Goal: Use online tool/utility: Utilize a website feature to perform a specific function

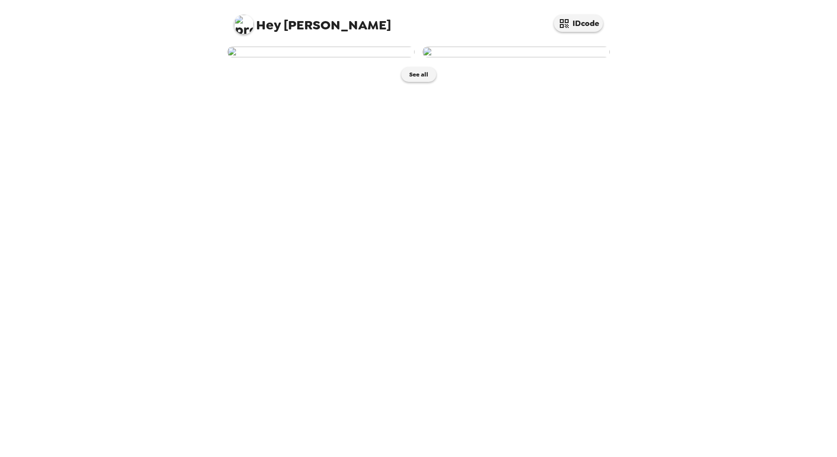
click at [354, 57] on img at bounding box center [320, 52] width 187 height 11
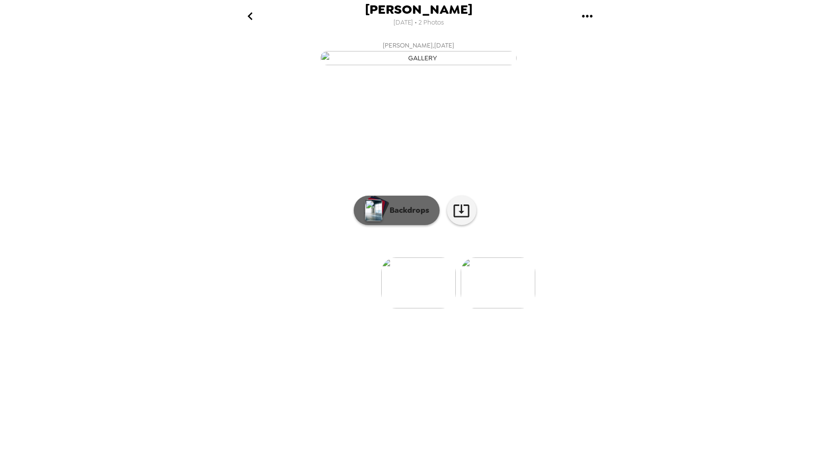
click at [402, 216] on p "Backdrops" at bounding box center [407, 211] width 45 height 12
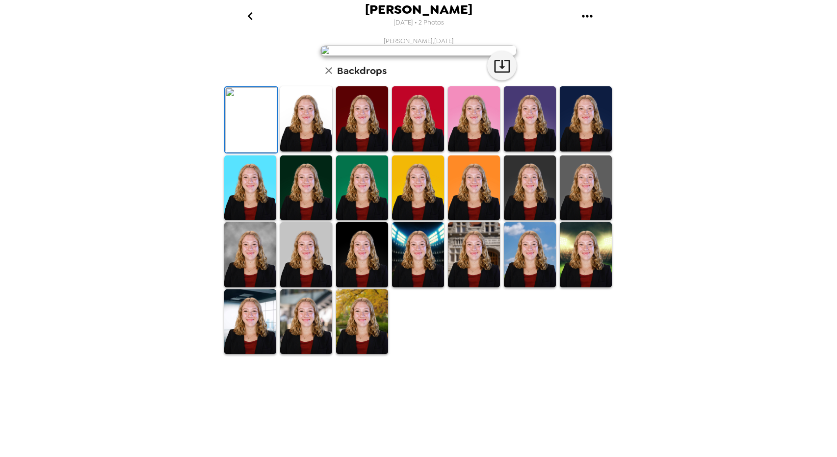
click at [300, 152] on img at bounding box center [306, 118] width 52 height 65
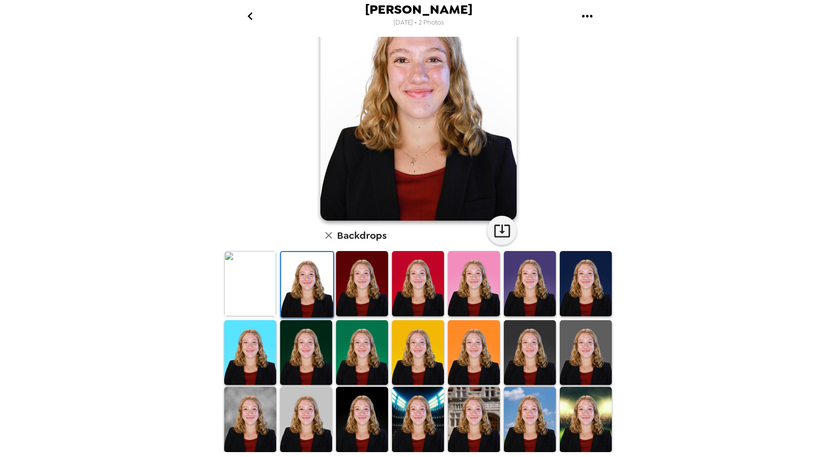
scroll to position [70, 0]
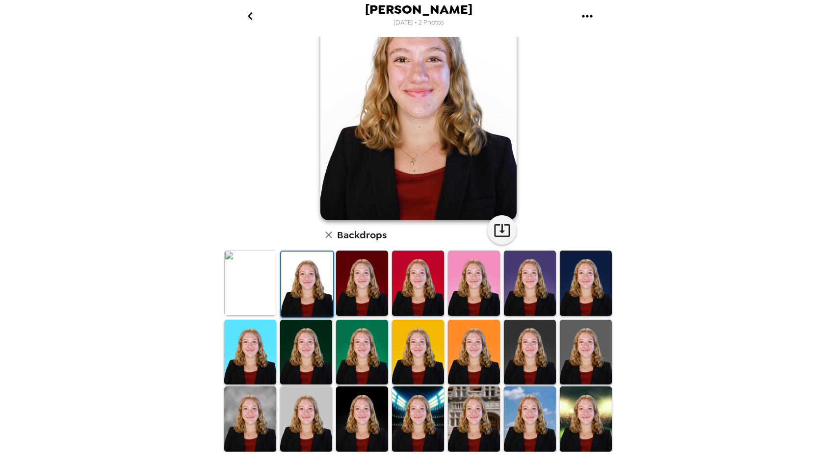
click at [300, 409] on img at bounding box center [306, 419] width 52 height 65
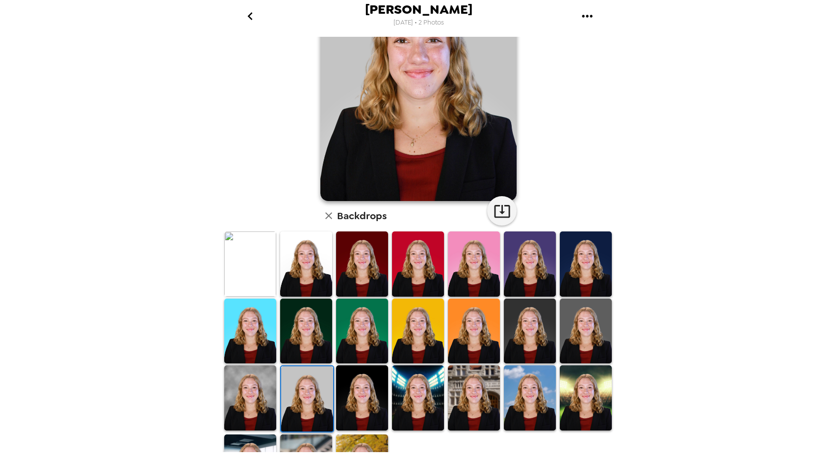
scroll to position [88, 0]
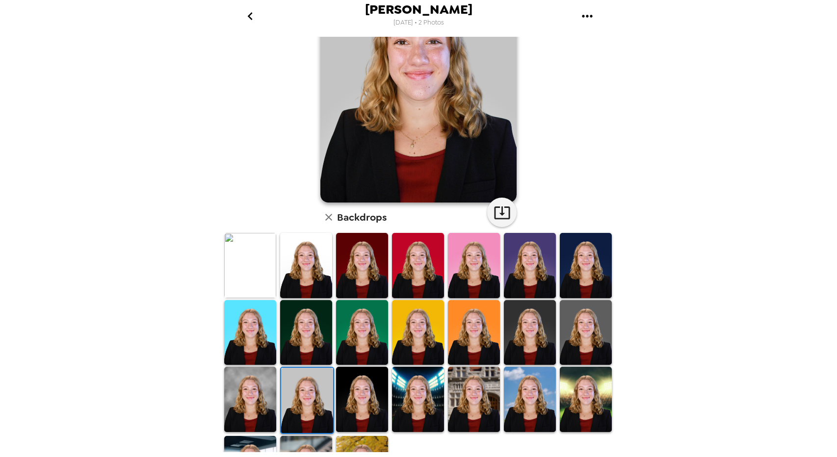
click at [358, 398] on img at bounding box center [362, 399] width 52 height 65
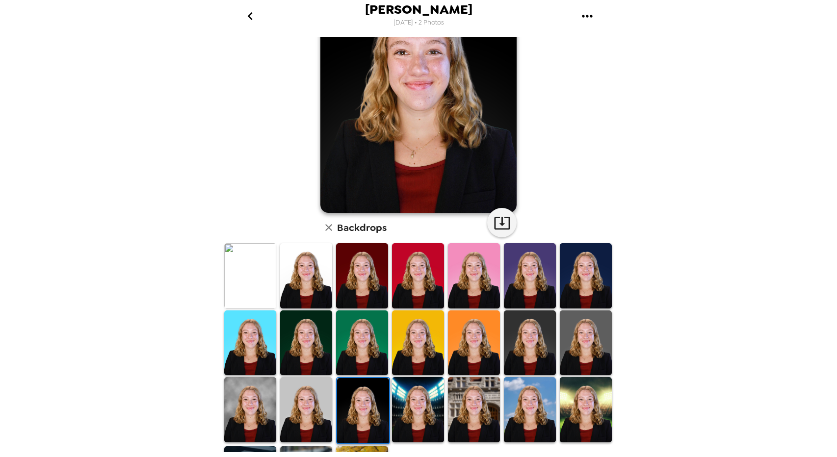
scroll to position [78, 0]
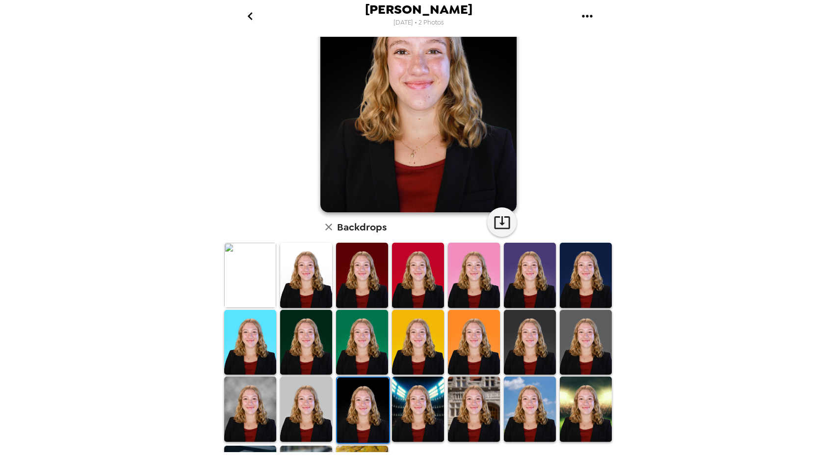
click at [314, 341] on img at bounding box center [306, 342] width 52 height 65
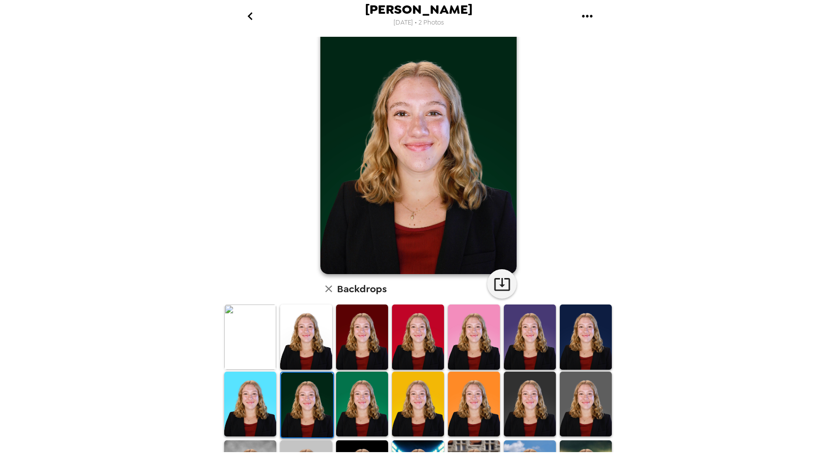
scroll to position [22, 0]
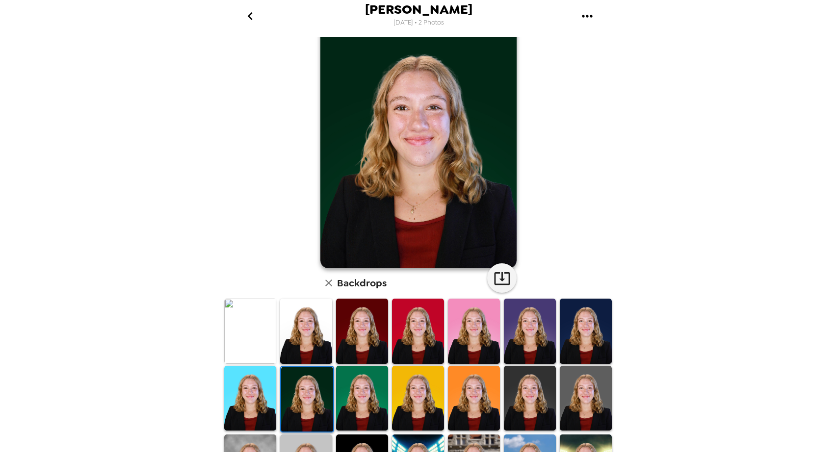
click at [525, 342] on img at bounding box center [530, 331] width 52 height 65
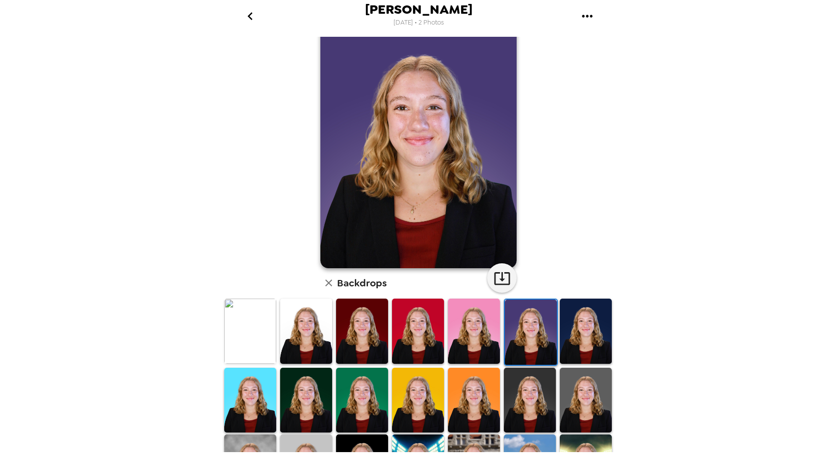
click at [348, 401] on img at bounding box center [362, 400] width 52 height 65
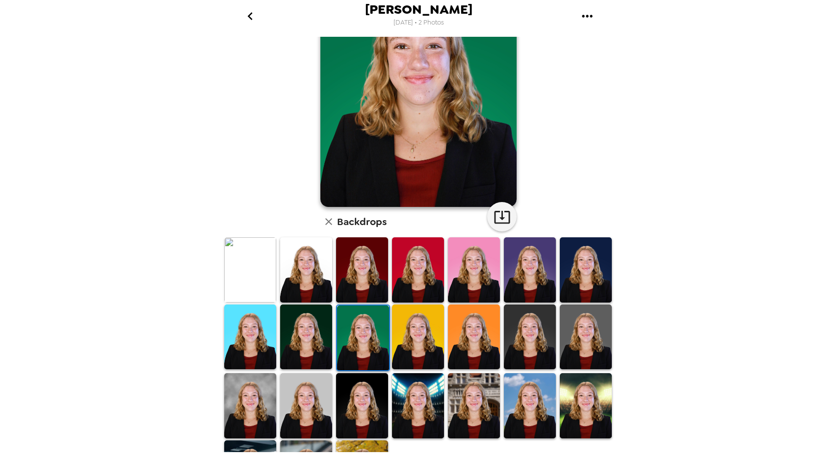
scroll to position [84, 0]
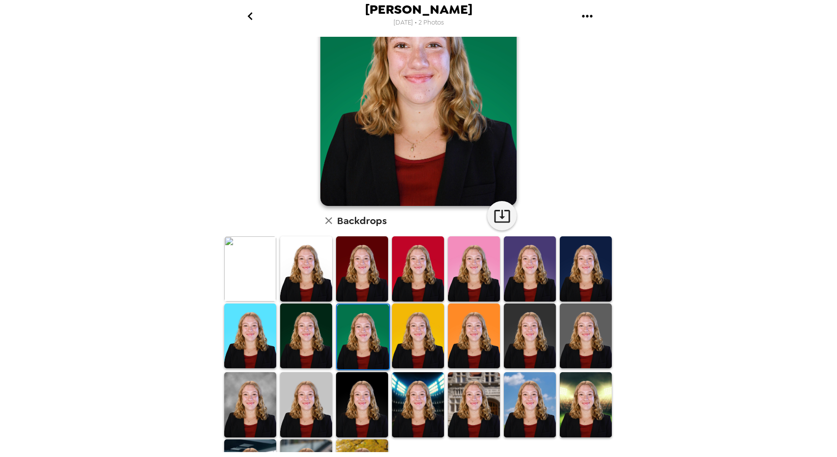
click at [309, 401] on img at bounding box center [306, 404] width 52 height 65
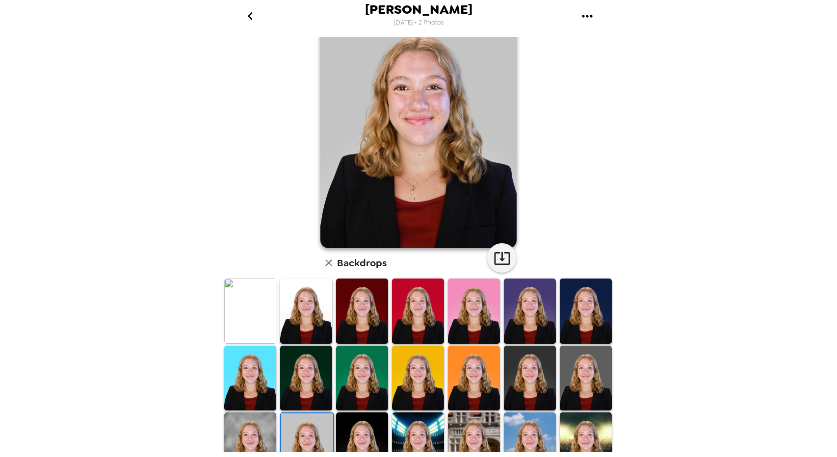
scroll to position [45, 0]
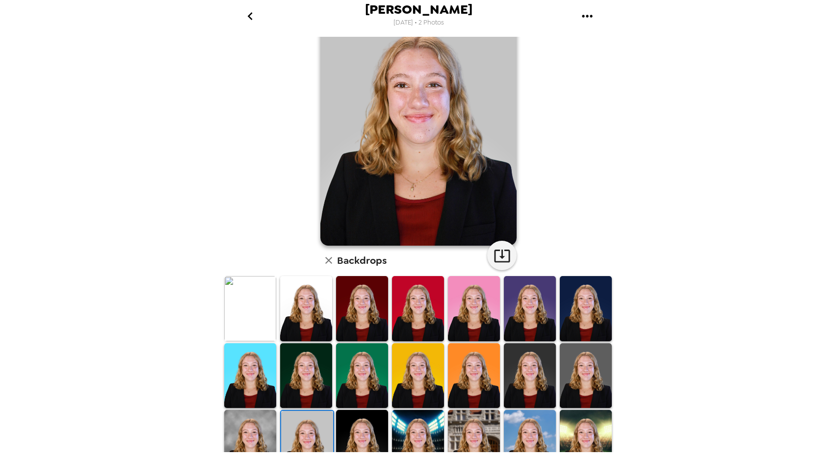
click at [353, 300] on img at bounding box center [362, 308] width 52 height 65
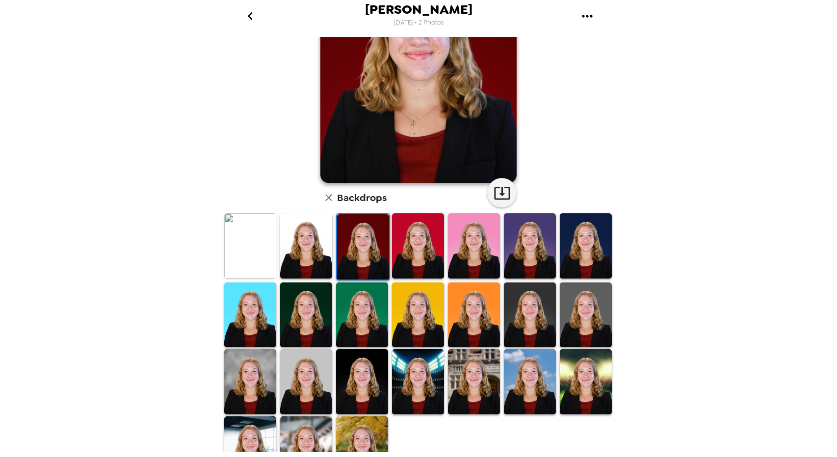
scroll to position [132, 0]
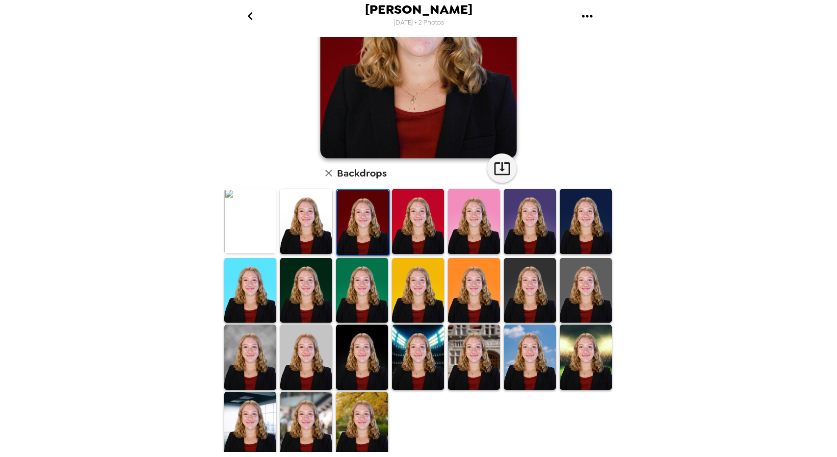
click at [310, 293] on img at bounding box center [306, 290] width 52 height 65
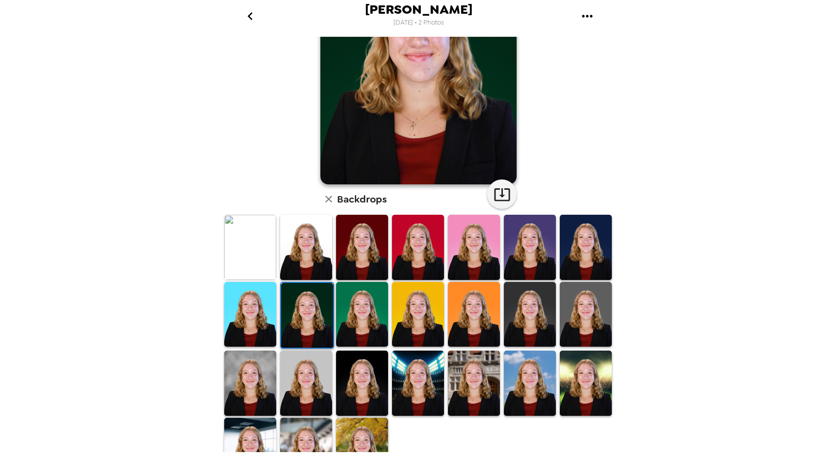
scroll to position [110, 0]
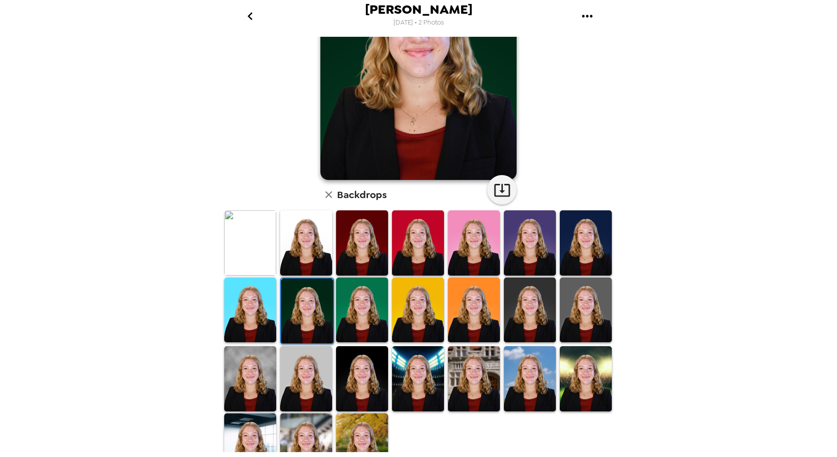
click at [249, 367] on img at bounding box center [250, 378] width 52 height 65
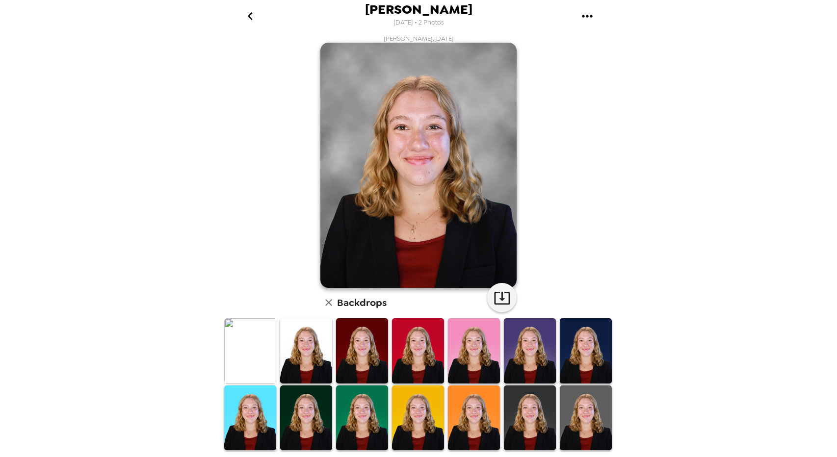
scroll to position [0, 0]
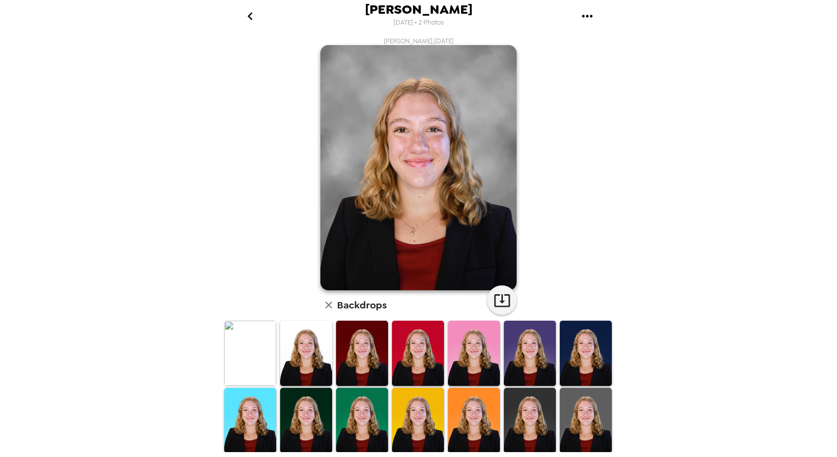
click at [518, 413] on img at bounding box center [530, 420] width 52 height 65
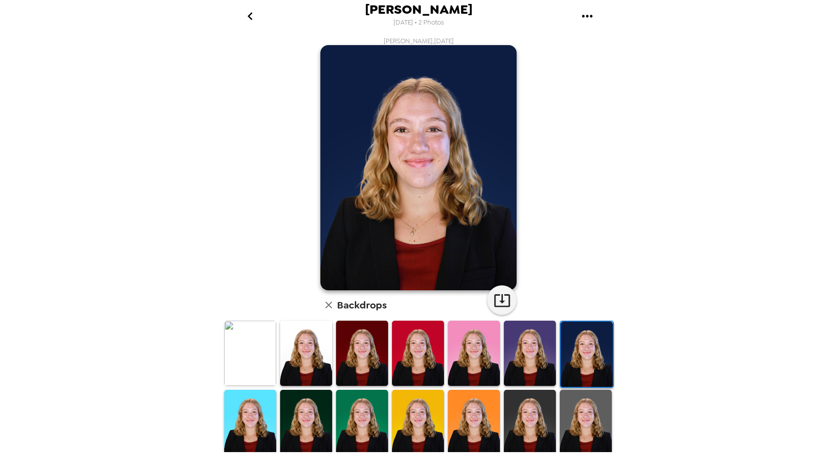
click at [348, 351] on img at bounding box center [362, 353] width 52 height 65
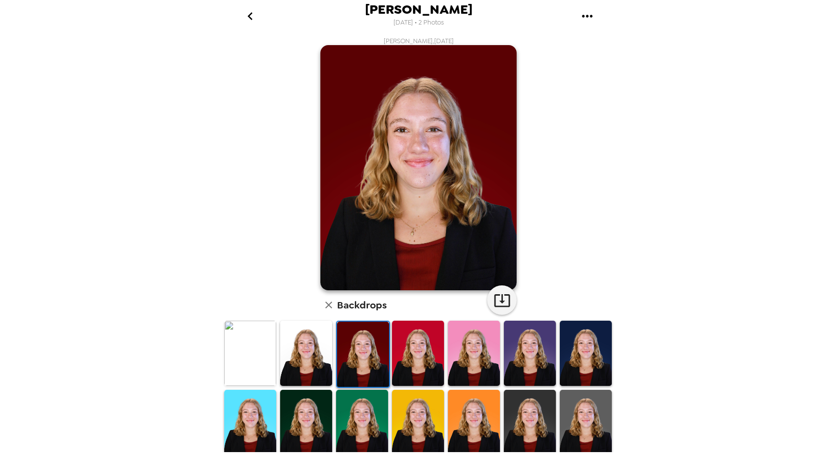
click at [306, 353] on img at bounding box center [306, 353] width 52 height 65
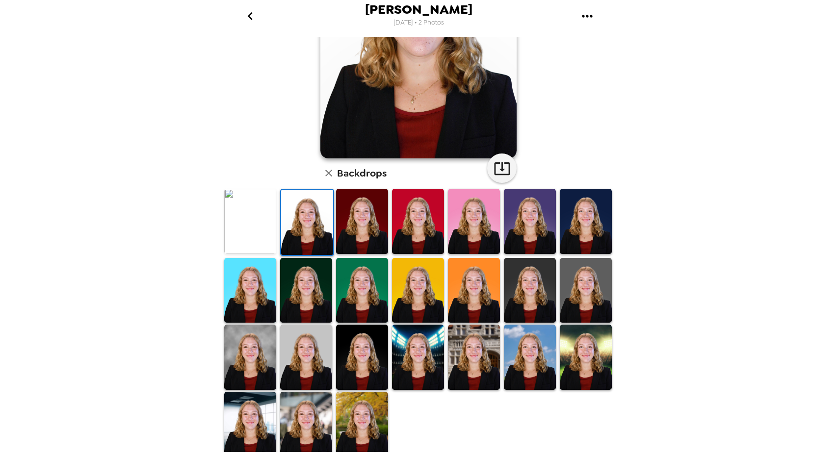
scroll to position [131, 0]
click at [313, 302] on img at bounding box center [306, 291] width 52 height 65
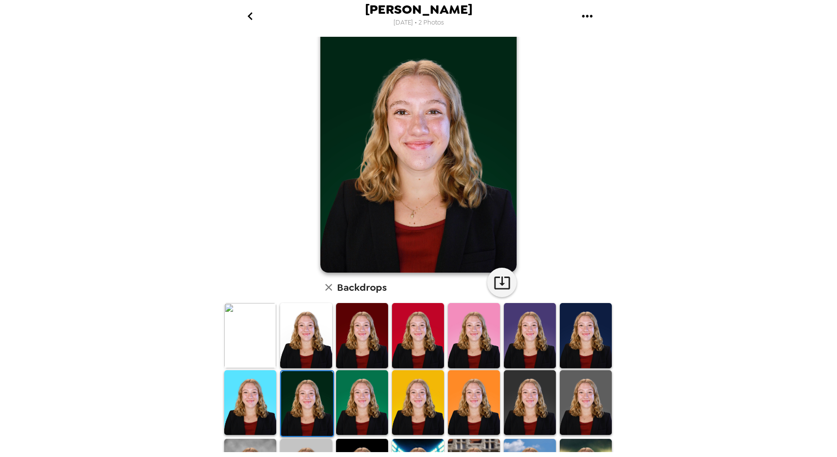
scroll to position [19, 0]
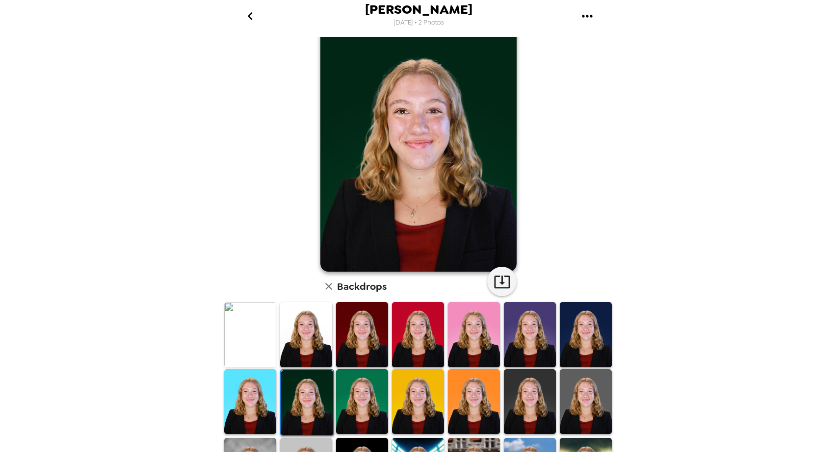
click at [246, 382] on img at bounding box center [250, 401] width 52 height 65
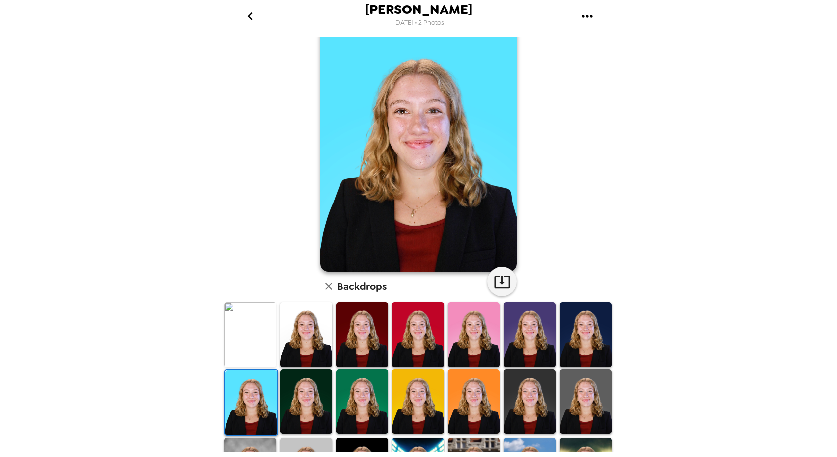
click at [457, 402] on img at bounding box center [474, 401] width 52 height 65
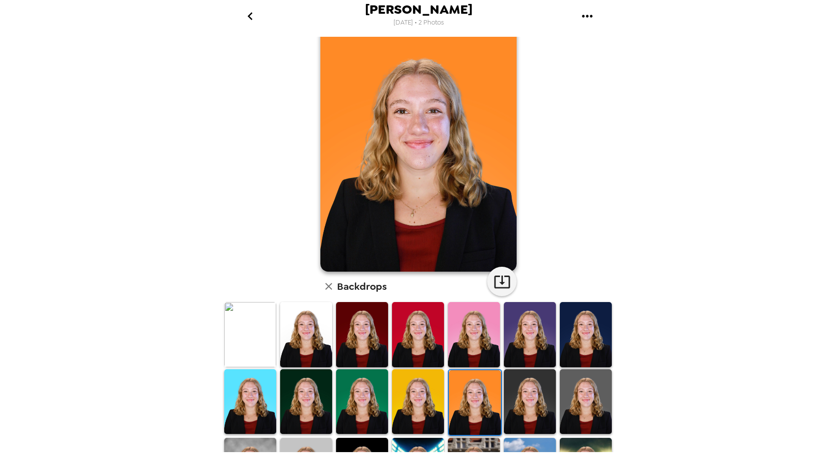
click at [531, 395] on img at bounding box center [530, 401] width 52 height 65
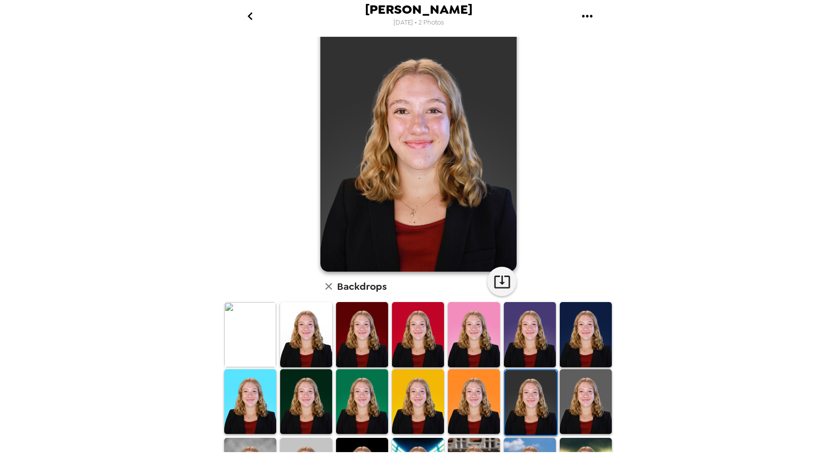
scroll to position [0, 0]
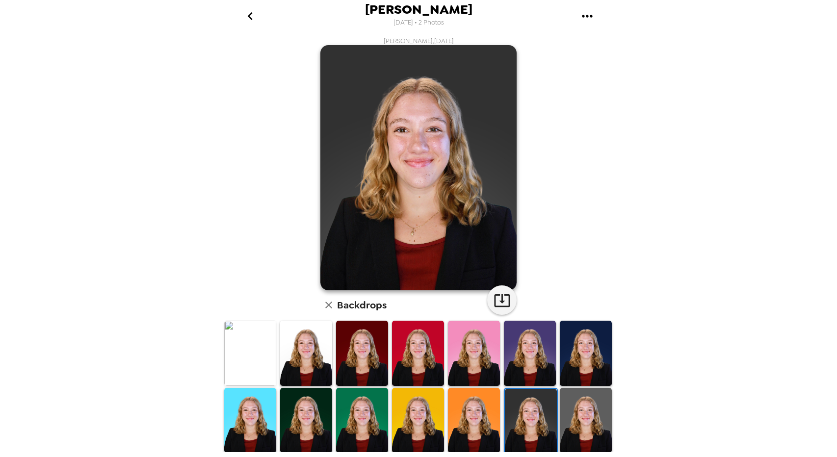
click at [571, 412] on img at bounding box center [586, 420] width 52 height 65
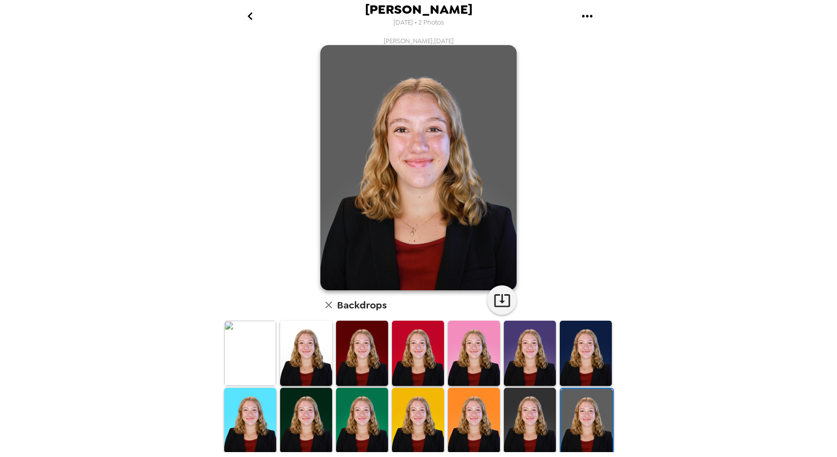
click at [536, 355] on img at bounding box center [530, 353] width 52 height 65
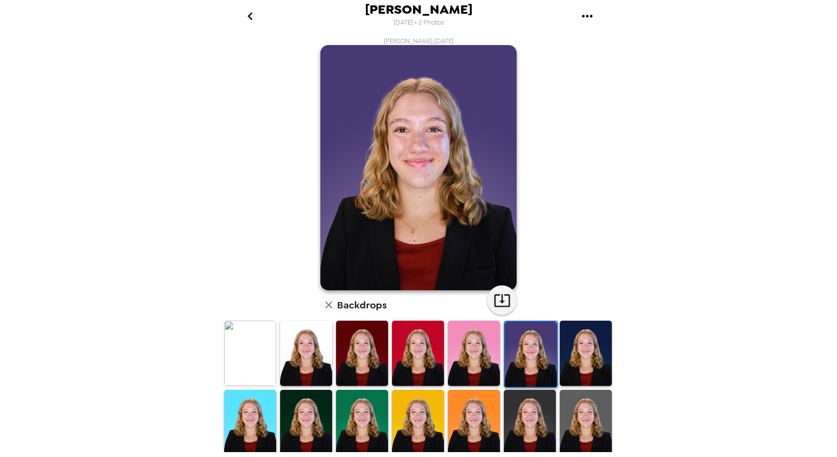
click at [576, 353] on img at bounding box center [586, 353] width 52 height 65
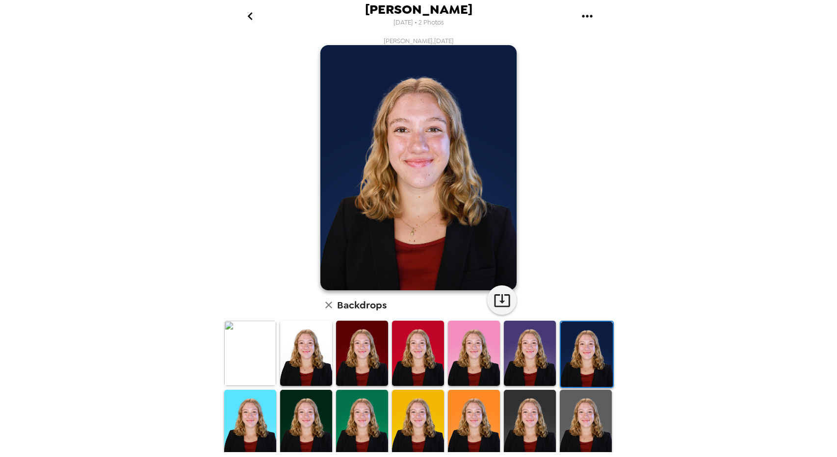
scroll to position [20, 0]
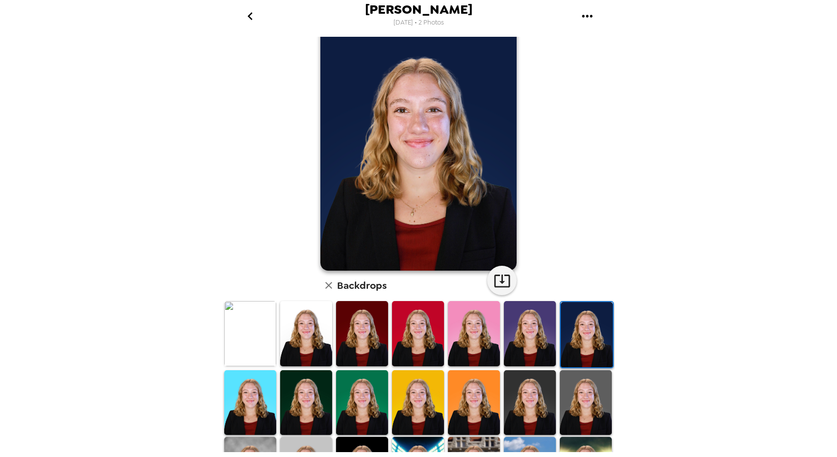
click at [527, 402] on img at bounding box center [530, 402] width 52 height 65
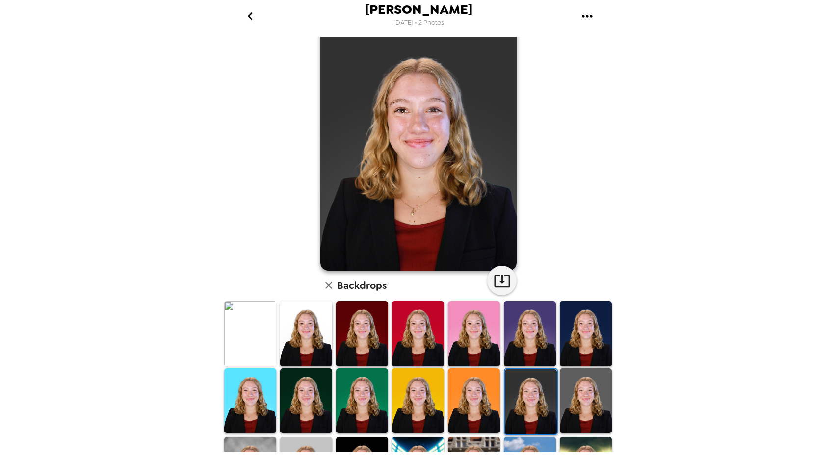
scroll to position [0, 0]
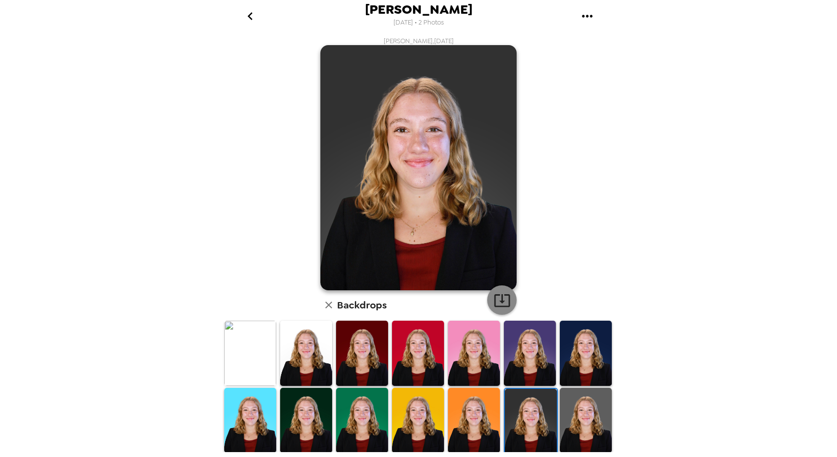
click at [496, 300] on icon "button" at bounding box center [501, 300] width 17 height 17
click at [309, 354] on img at bounding box center [306, 353] width 52 height 65
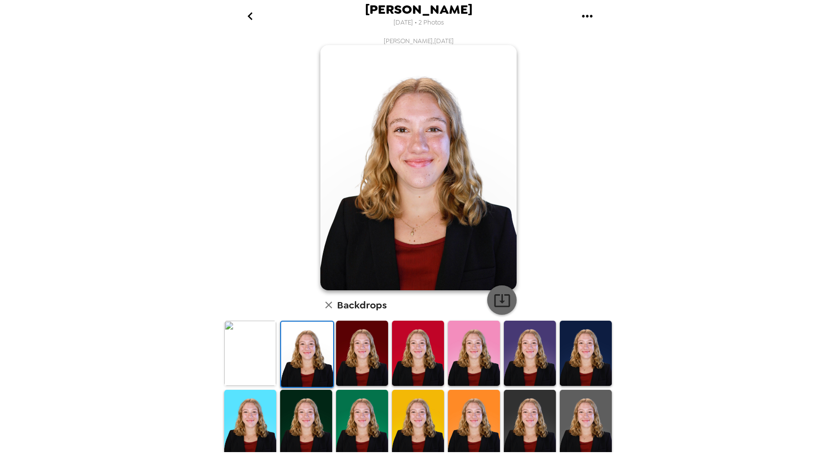
click at [493, 299] on icon "button" at bounding box center [501, 300] width 17 height 17
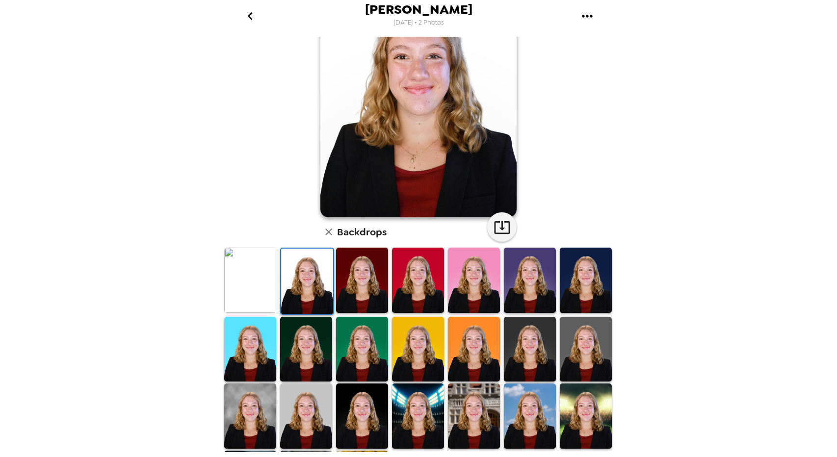
scroll to position [77, 0]
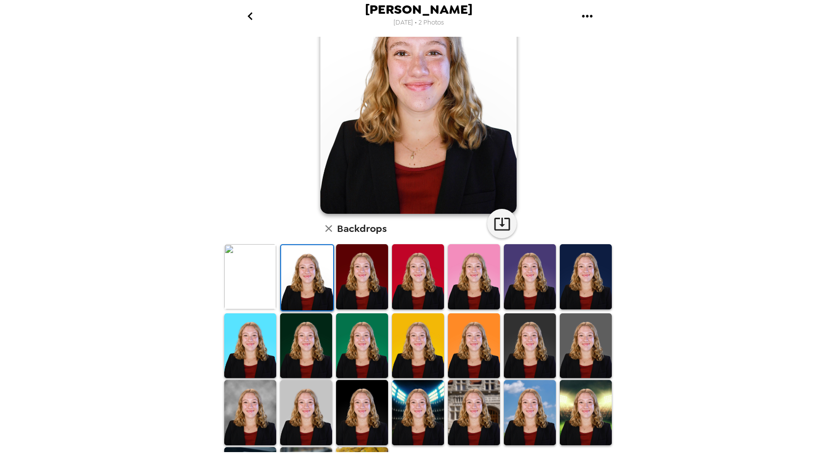
click at [575, 349] on img at bounding box center [586, 345] width 52 height 65
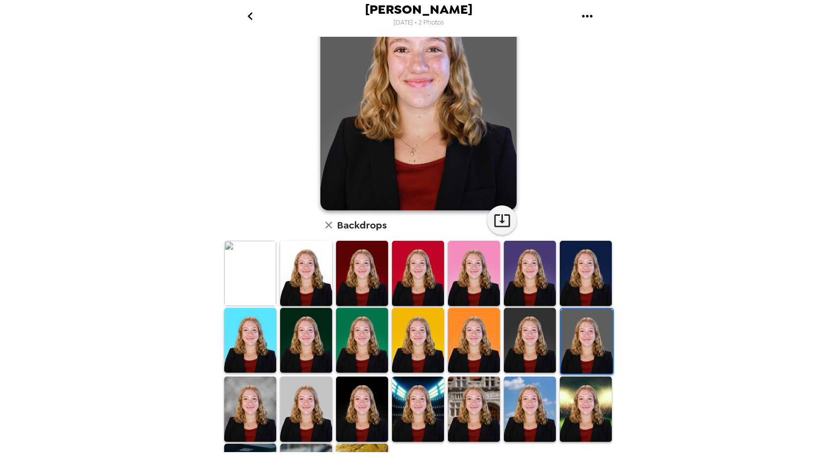
scroll to position [132, 0]
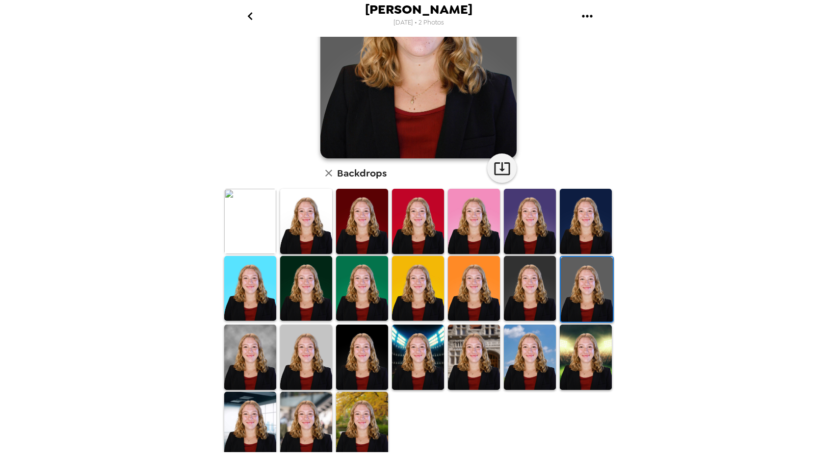
click at [260, 350] on img at bounding box center [250, 357] width 52 height 65
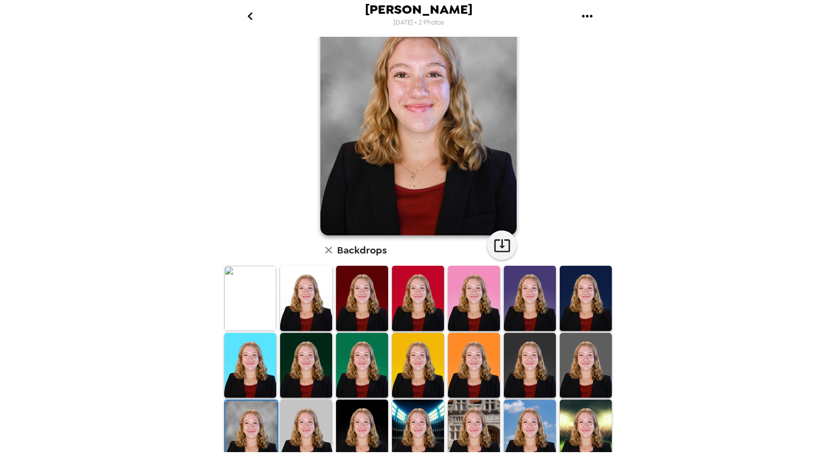
scroll to position [106, 0]
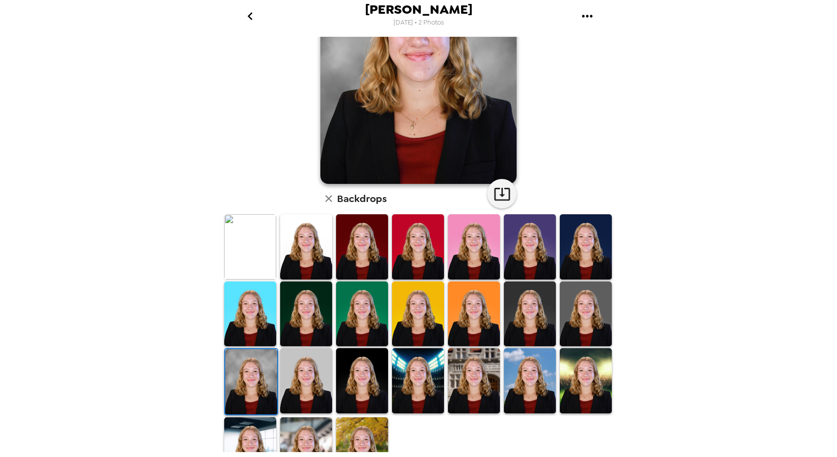
click at [311, 368] on img at bounding box center [306, 380] width 52 height 65
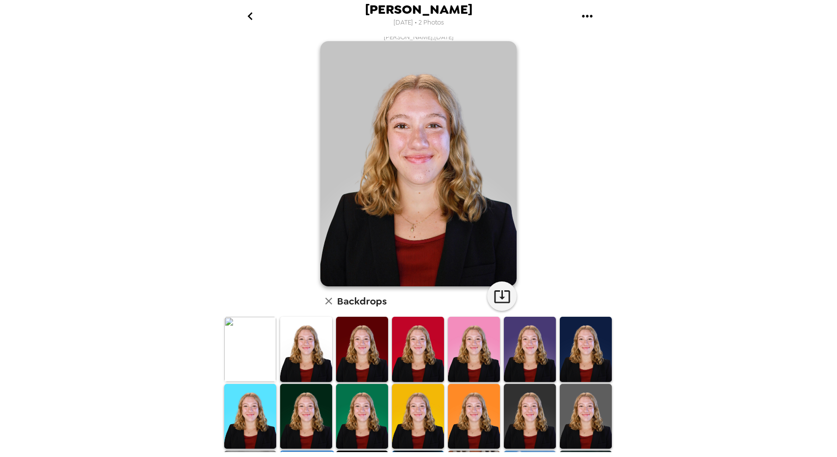
scroll to position [0, 0]
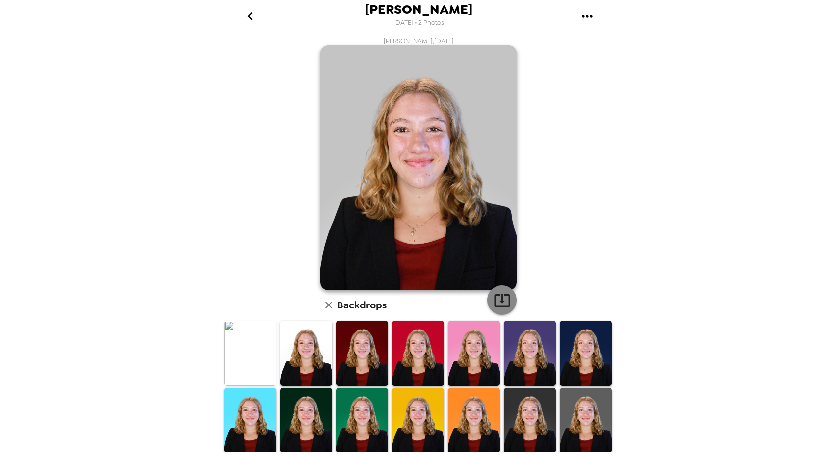
click at [497, 301] on icon "button" at bounding box center [502, 300] width 16 height 13
